Goal: Task Accomplishment & Management: Use online tool/utility

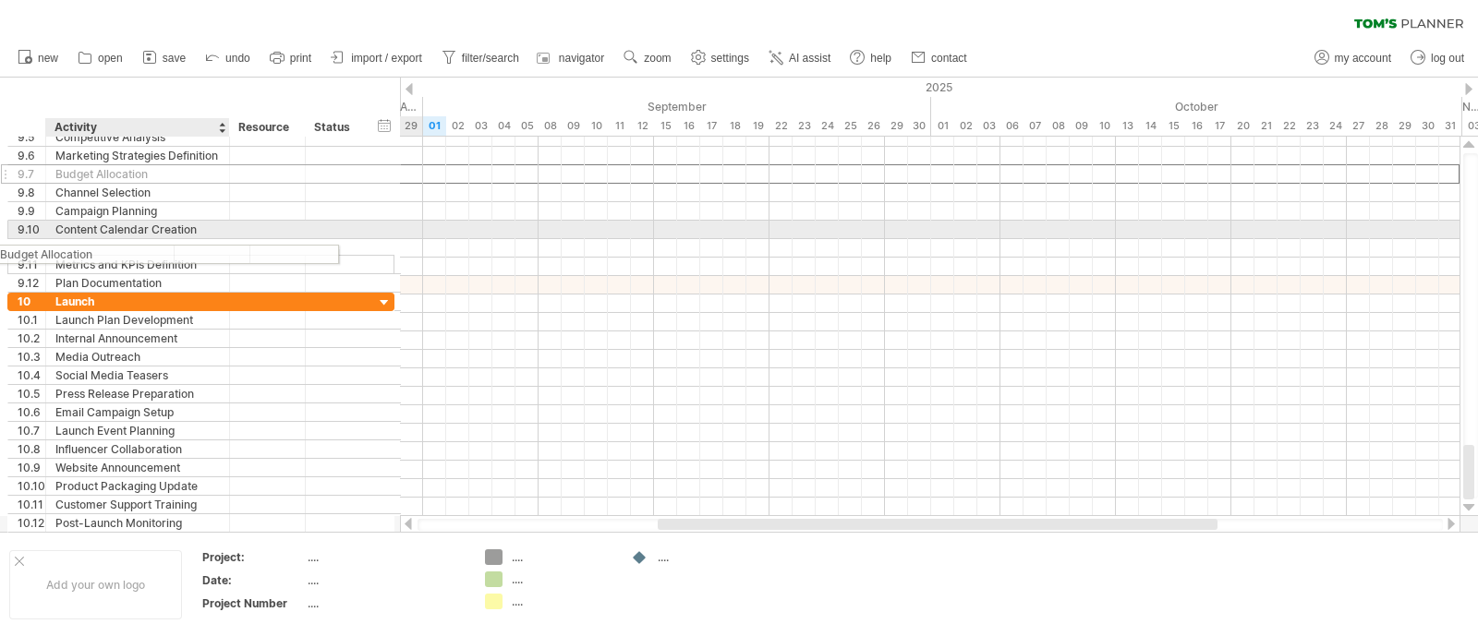
click at [80, 182] on div "**********" at bounding box center [200, 210] width 387 height 164
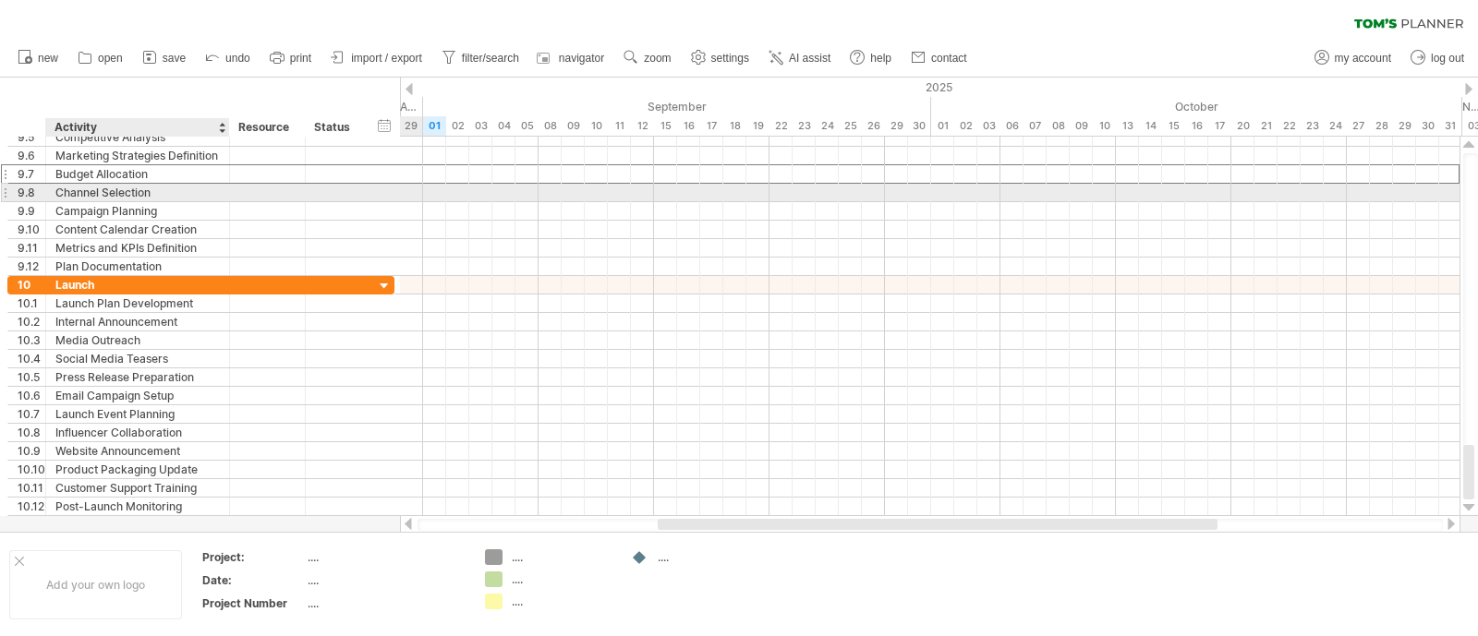
click at [106, 194] on div "Channel Selection" at bounding box center [137, 193] width 164 height 18
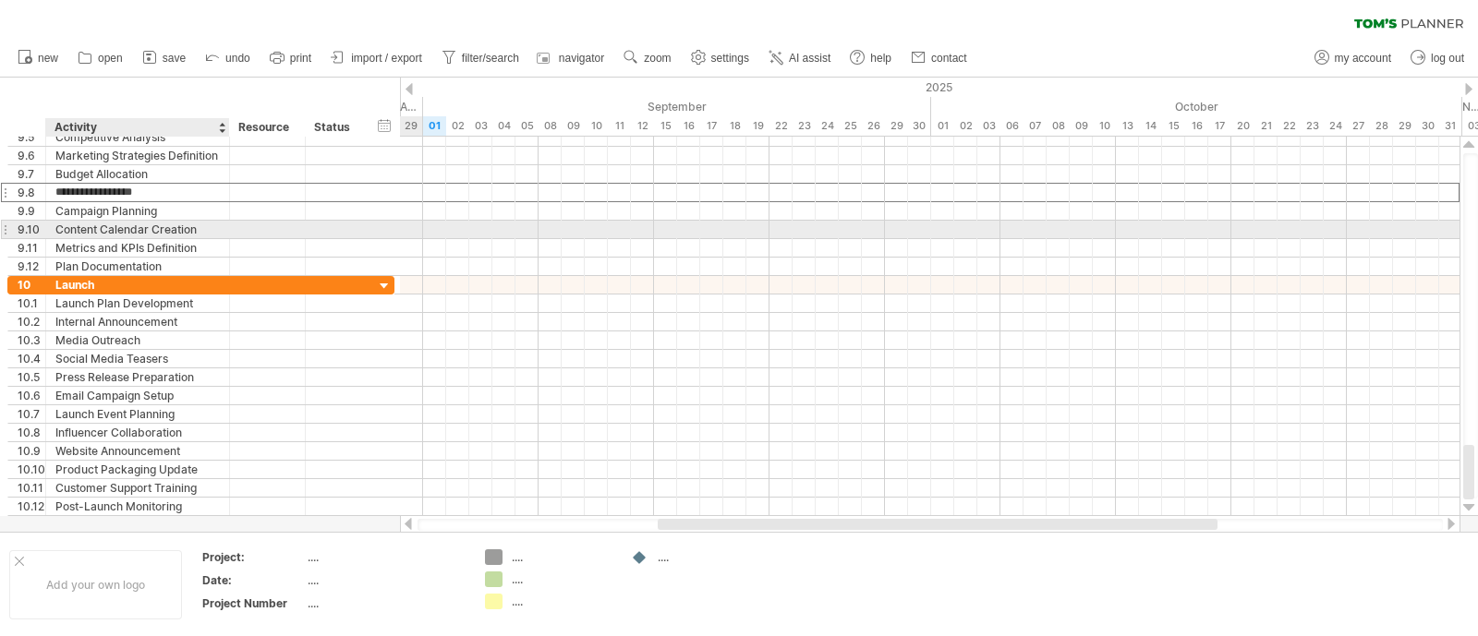
click at [115, 226] on div "Content Calendar Creation" at bounding box center [137, 230] width 164 height 18
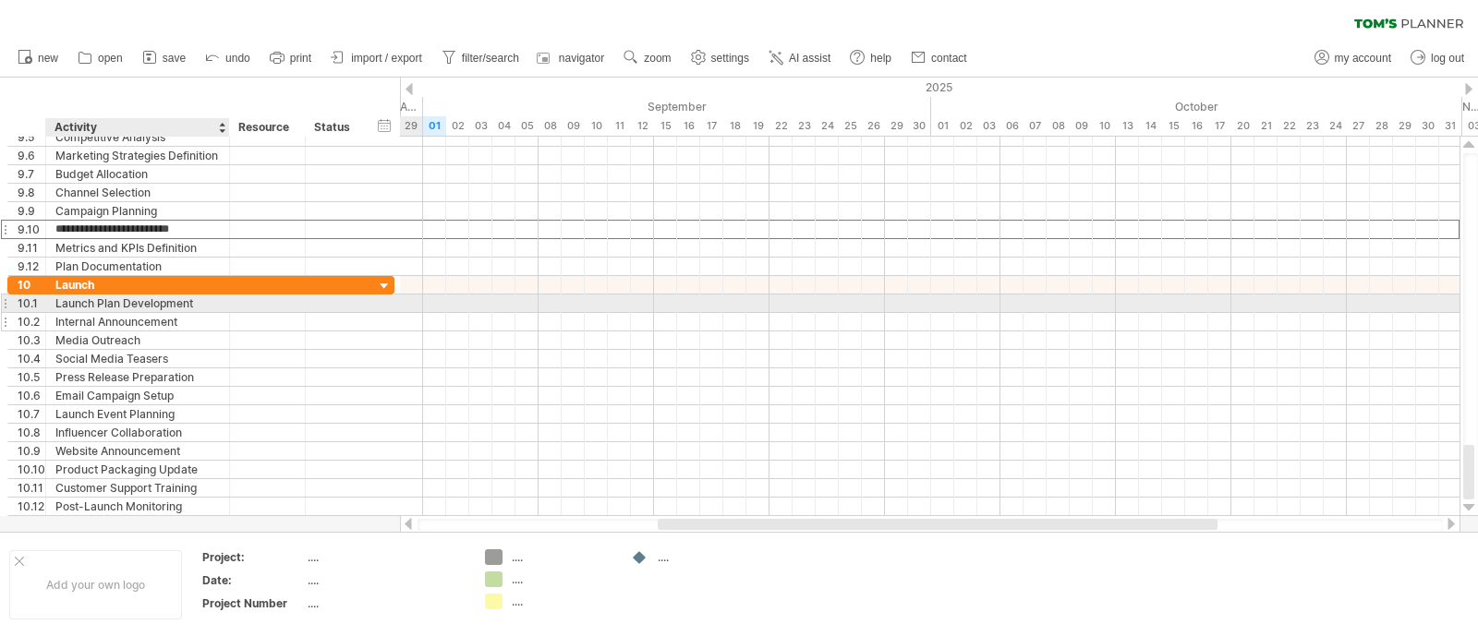
click at [130, 313] on div "Internal Announcement" at bounding box center [137, 322] width 164 height 18
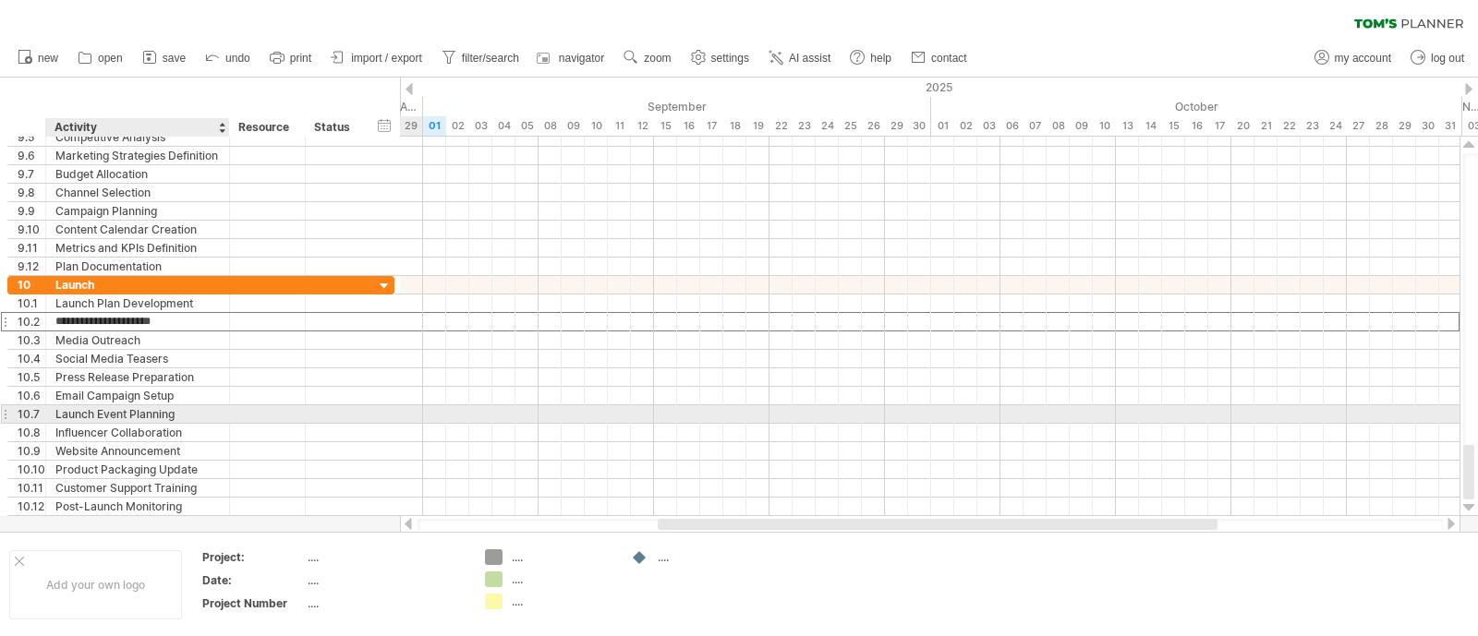
click at [142, 413] on div "Launch Event Planning" at bounding box center [137, 415] width 164 height 18
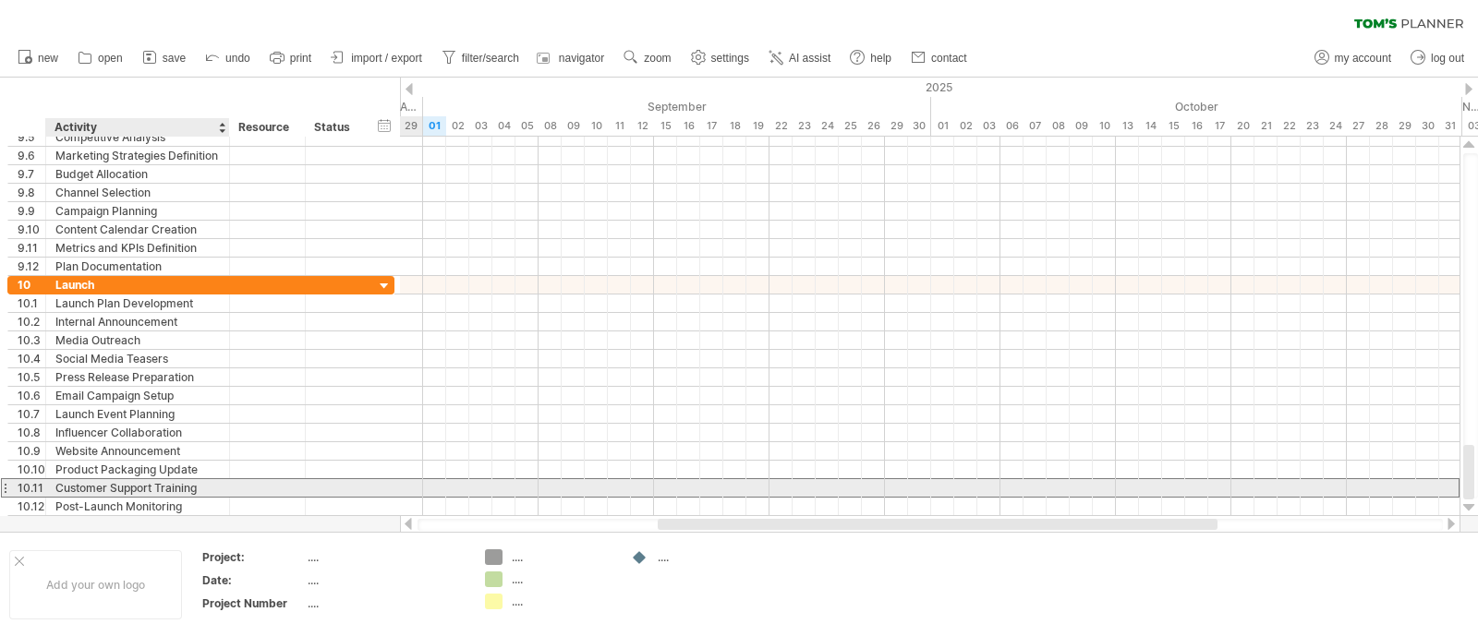
click at [143, 483] on div "Customer Support Training" at bounding box center [137, 488] width 164 height 18
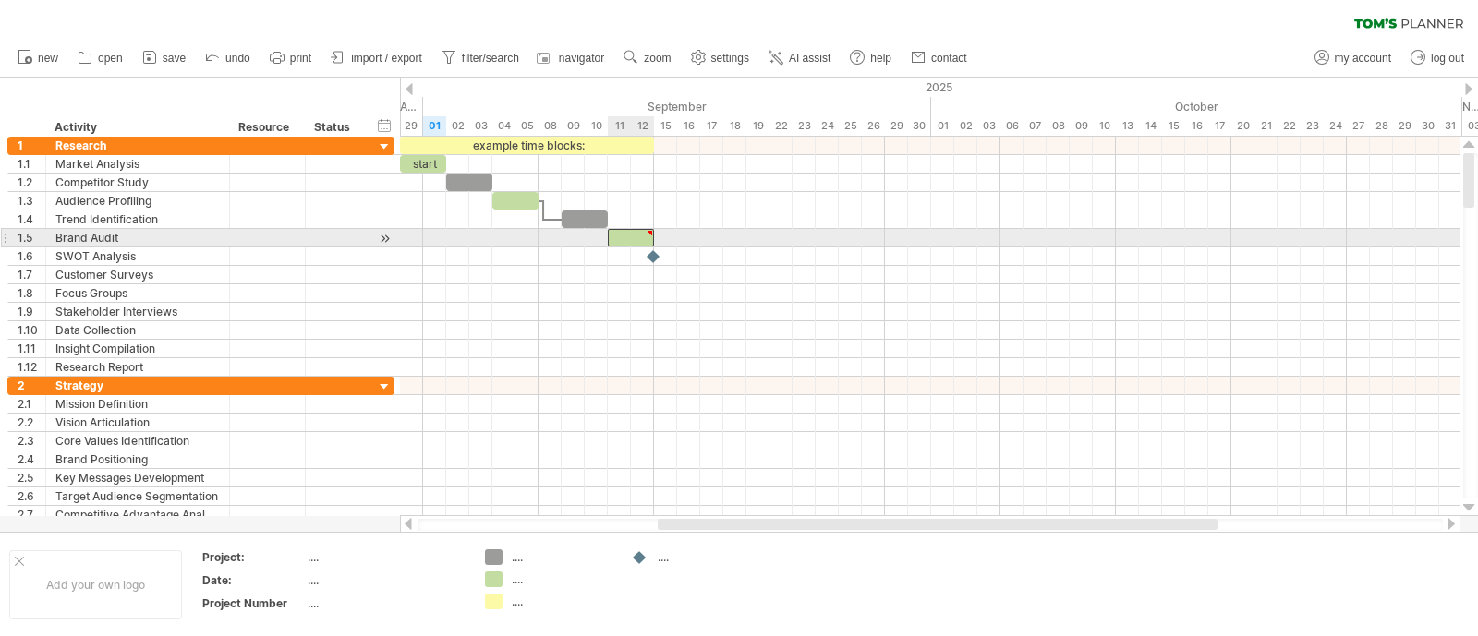
click at [642, 239] on div at bounding box center [631, 238] width 46 height 18
click at [149, 270] on div "Customer Surveys" at bounding box center [137, 275] width 164 height 18
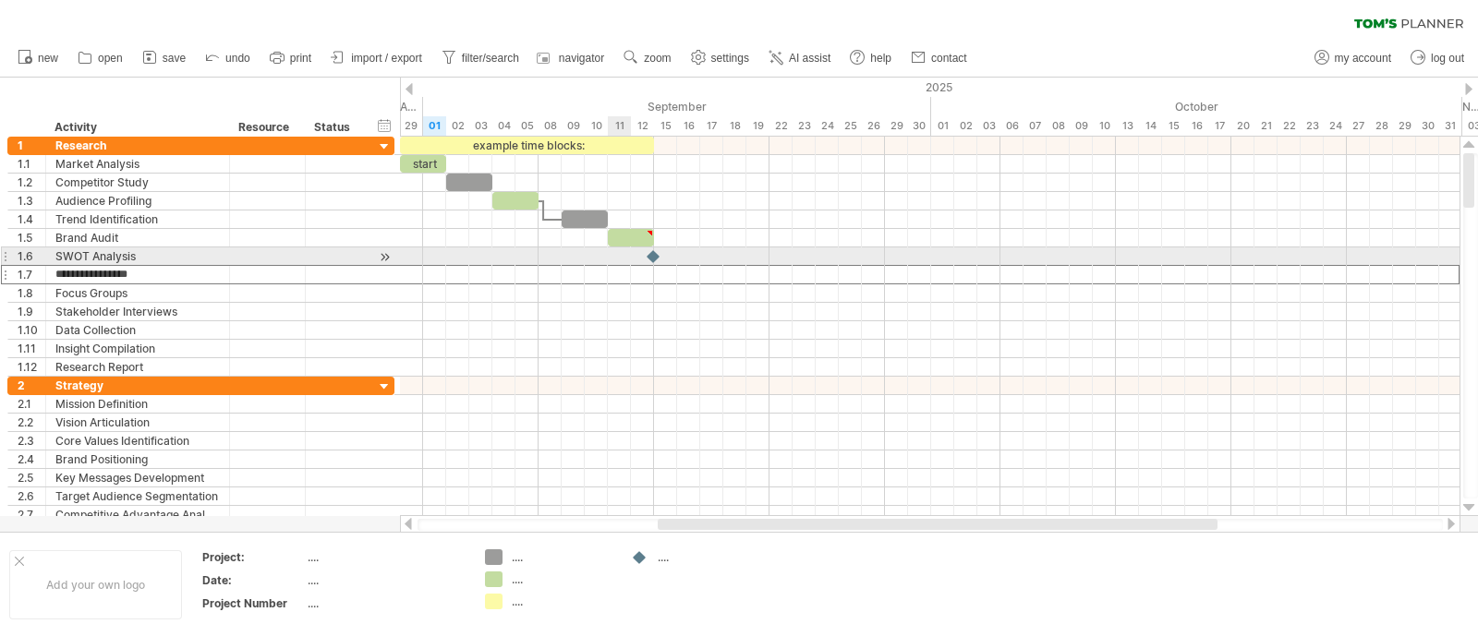
click at [617, 254] on div at bounding box center [930, 257] width 1060 height 18
click at [617, 251] on div at bounding box center [930, 257] width 1060 height 18
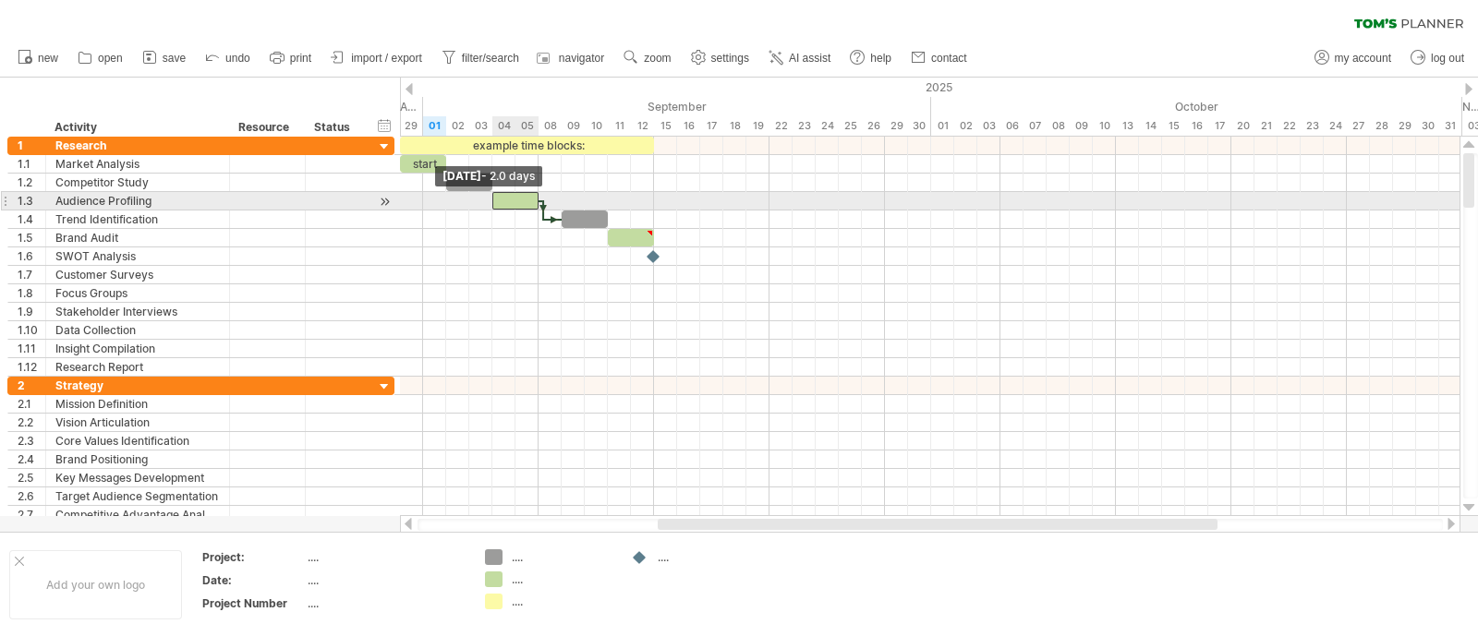
click at [495, 202] on span at bounding box center [492, 201] width 7 height 18
click at [337, 201] on div at bounding box center [335, 201] width 41 height 18
click at [282, 204] on div at bounding box center [267, 201] width 56 height 18
click at [310, 203] on div at bounding box center [336, 201] width 60 height 18
click at [357, 203] on div at bounding box center [336, 201] width 60 height 18
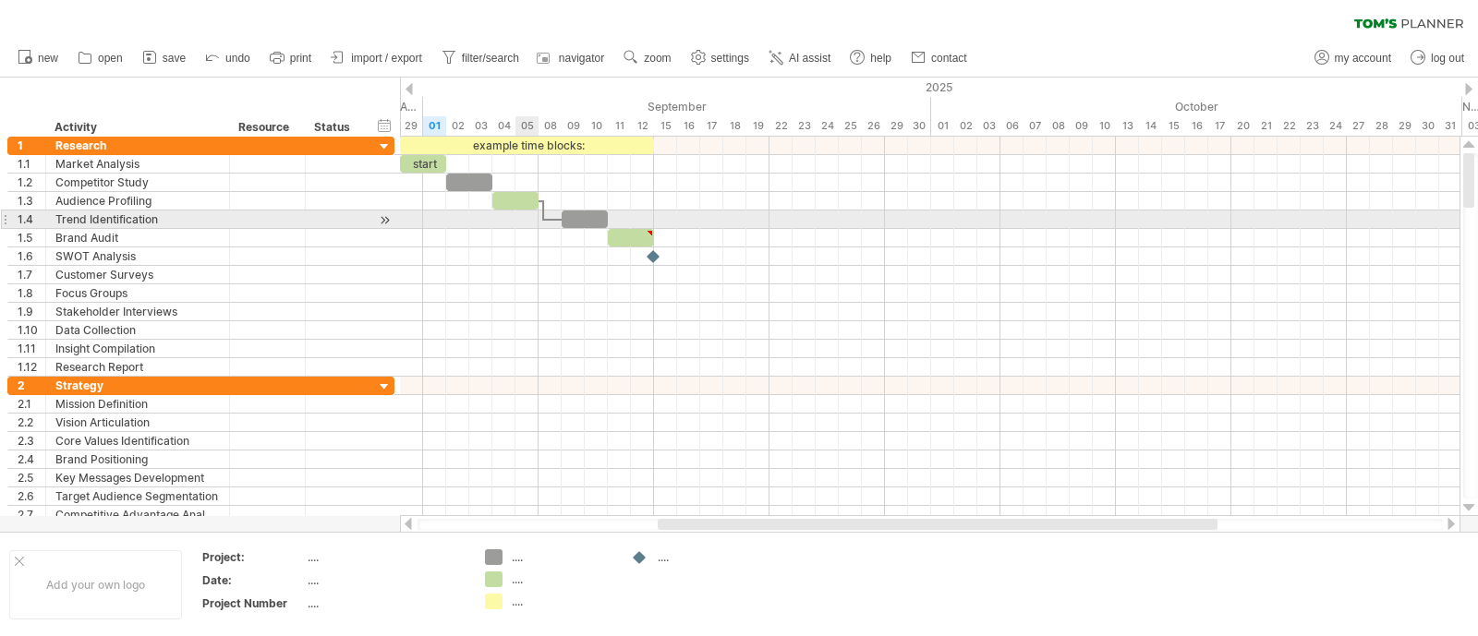
click at [528, 219] on div at bounding box center [930, 220] width 1060 height 18
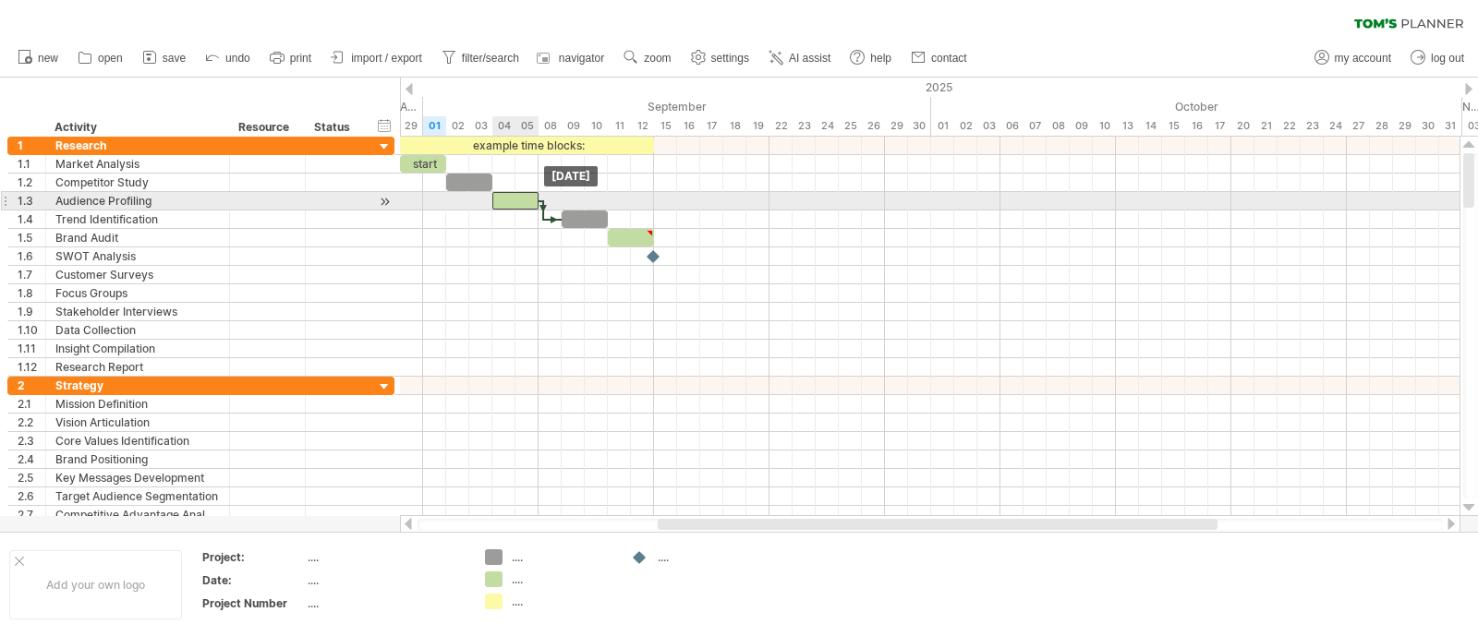
click at [513, 199] on div at bounding box center [515, 201] width 46 height 18
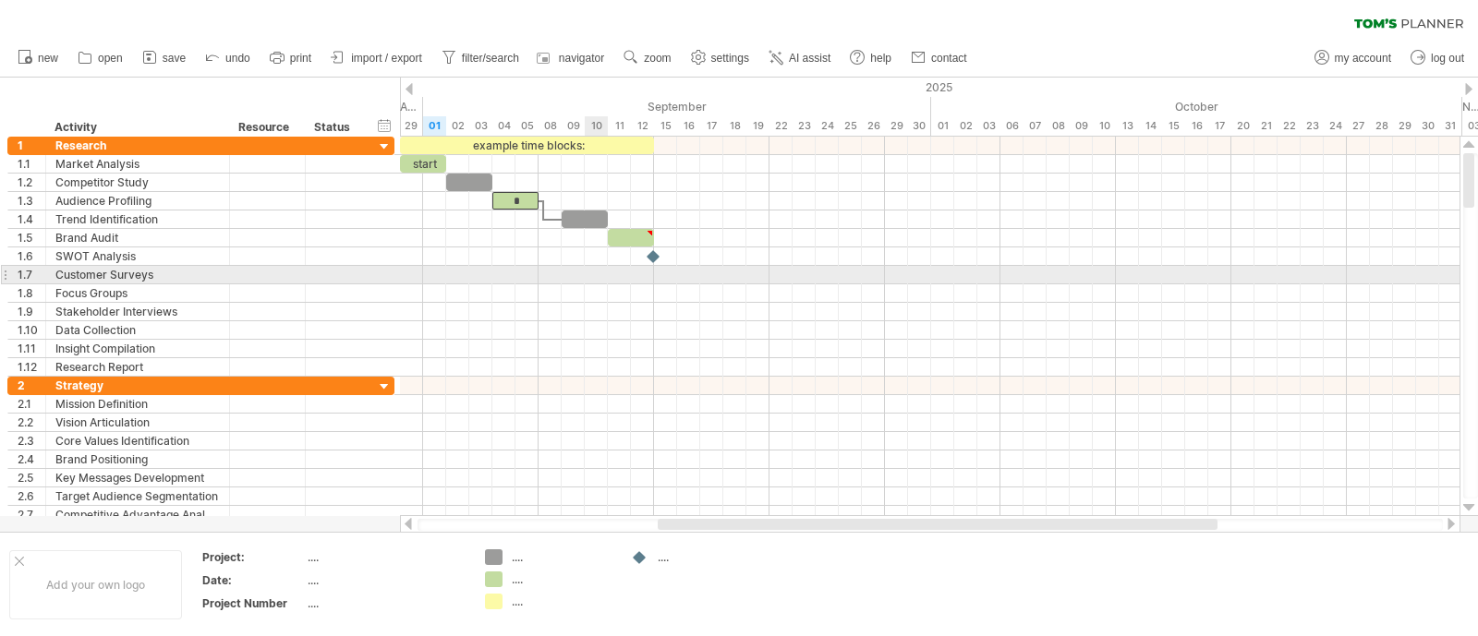
click at [590, 273] on div at bounding box center [930, 275] width 1060 height 18
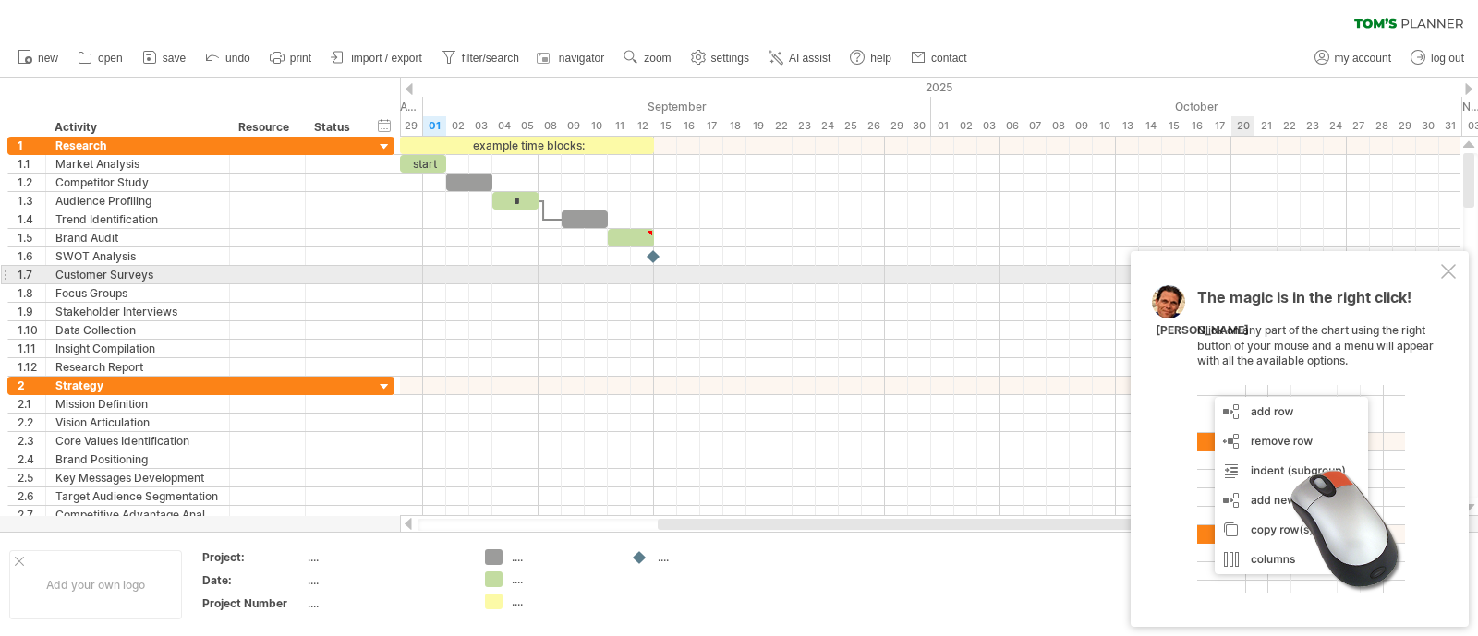
click at [1441, 275] on div at bounding box center [1448, 271] width 15 height 15
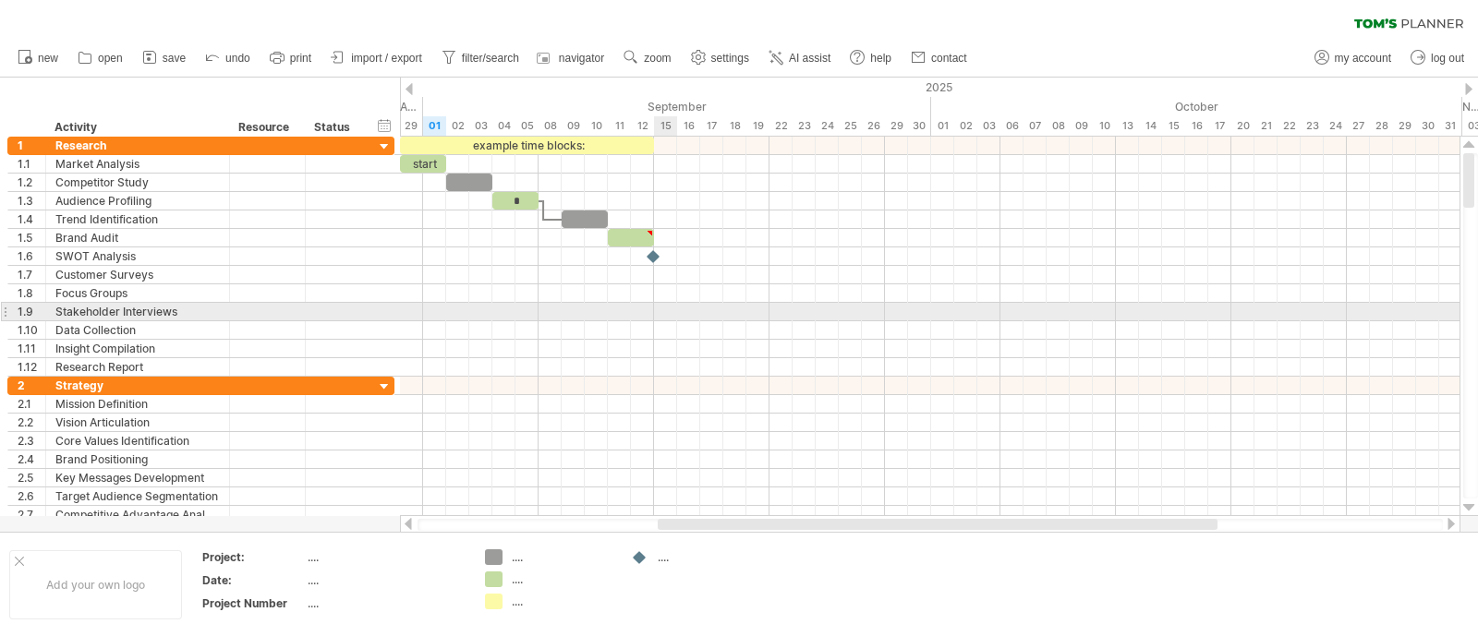
click at [653, 328] on div at bounding box center [930, 330] width 1060 height 18
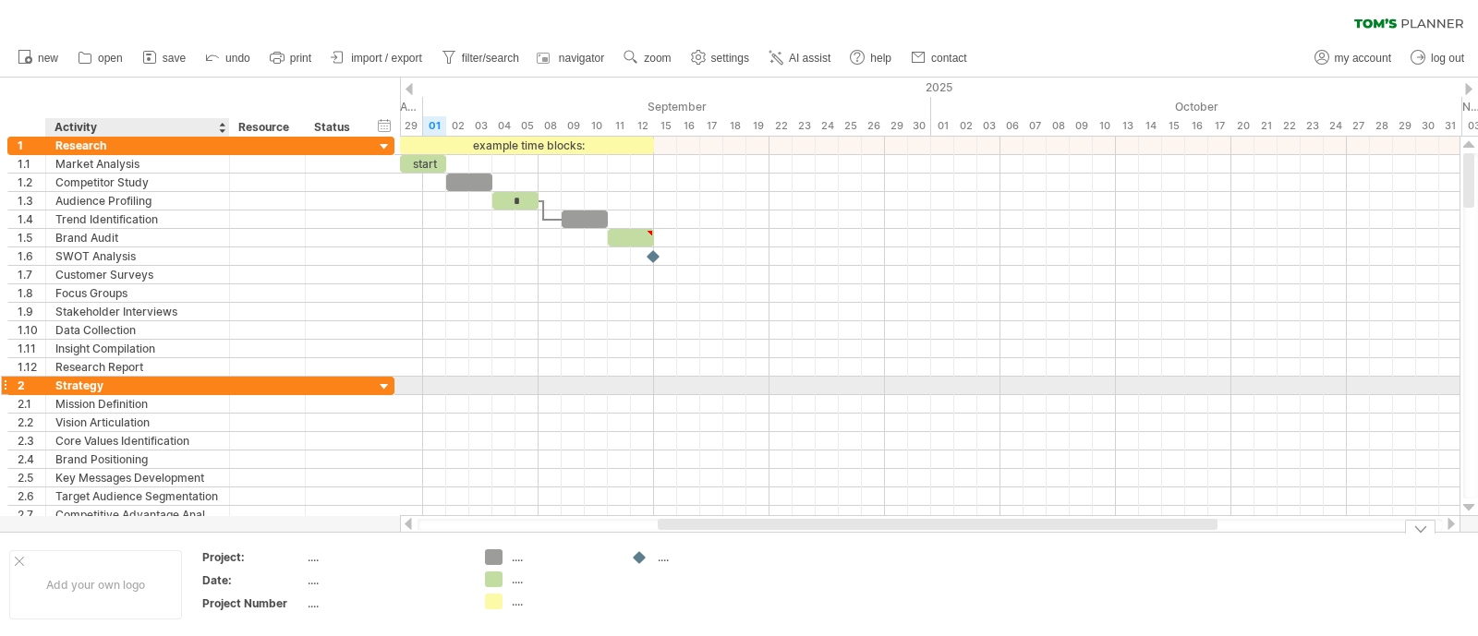
click at [137, 390] on div "Strategy" at bounding box center [137, 386] width 164 height 18
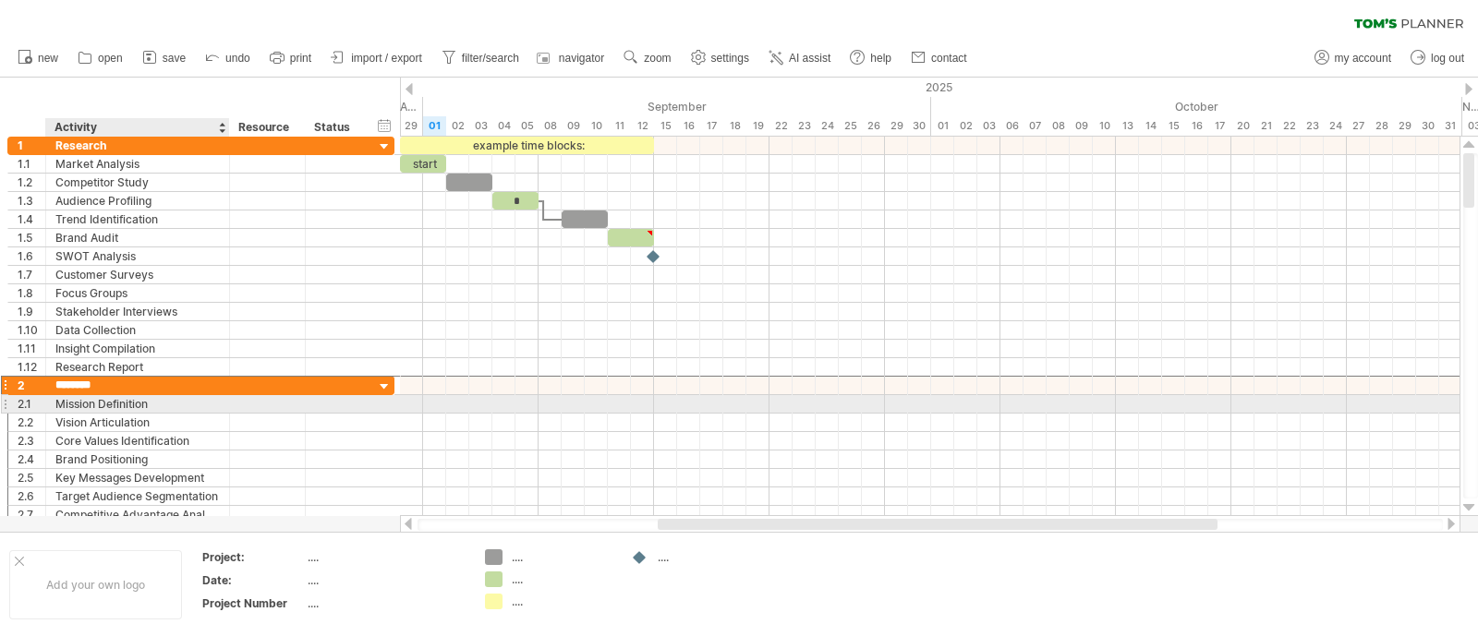
click at [130, 414] on div "Vision Articulation" at bounding box center [137, 423] width 164 height 18
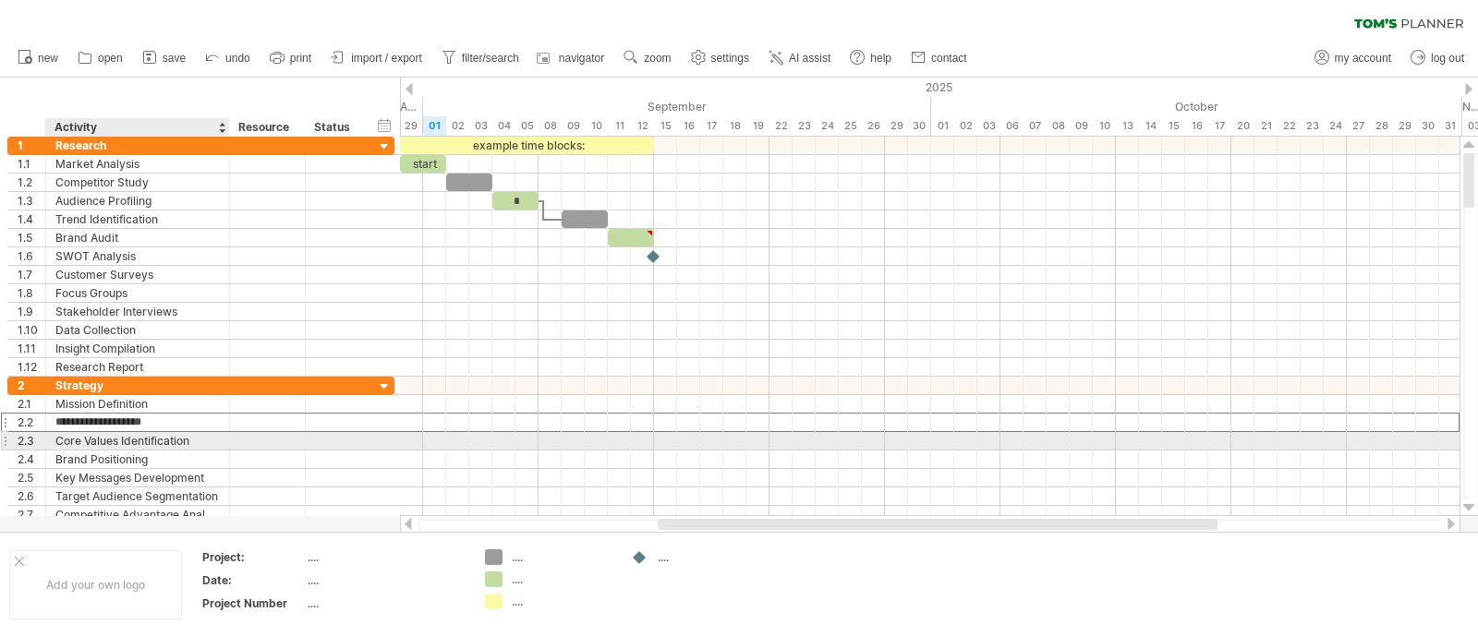
click at [117, 445] on div "Core Values Identification" at bounding box center [137, 441] width 164 height 18
